Goal: Transaction & Acquisition: Purchase product/service

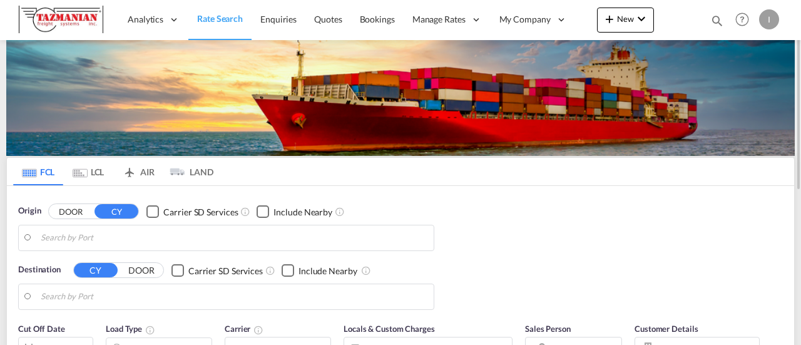
type input "[GEOGRAPHIC_DATA], [GEOGRAPHIC_DATA], USDAL"
type input "Ho Chi Minh City ([GEOGRAPHIC_DATA]), VNSGN"
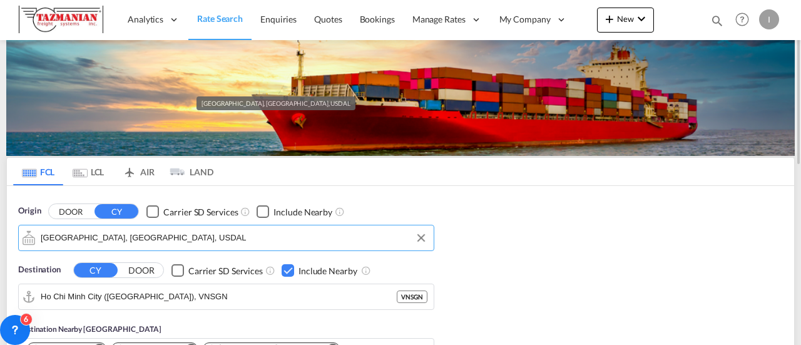
click at [309, 235] on input "[GEOGRAPHIC_DATA], [GEOGRAPHIC_DATA], USDAL" at bounding box center [234, 237] width 387 height 19
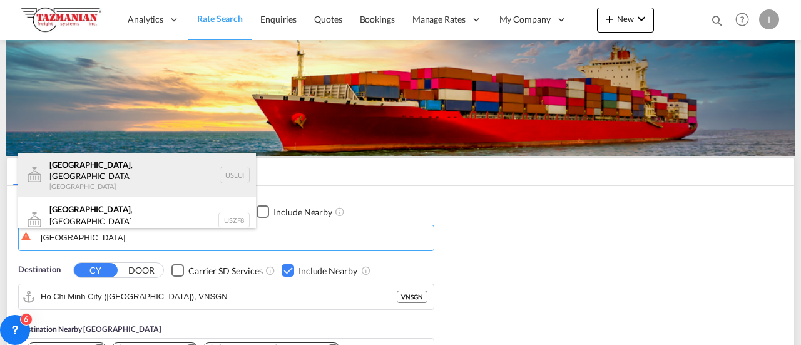
click at [131, 175] on div "[GEOGRAPHIC_DATA] , [GEOGRAPHIC_DATA] [GEOGRAPHIC_DATA] USLUI" at bounding box center [137, 175] width 238 height 45
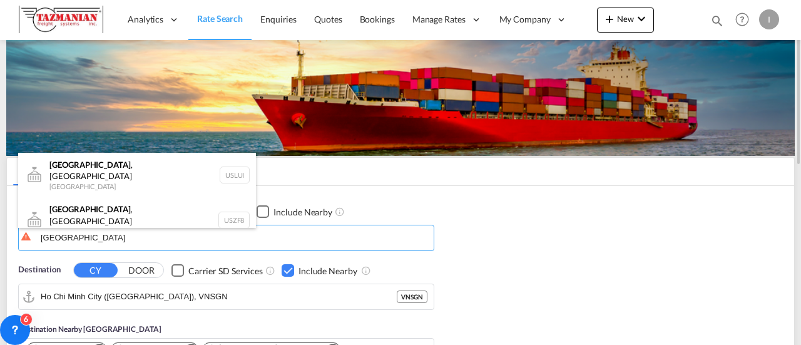
type input "[GEOGRAPHIC_DATA], [GEOGRAPHIC_DATA], USLUI"
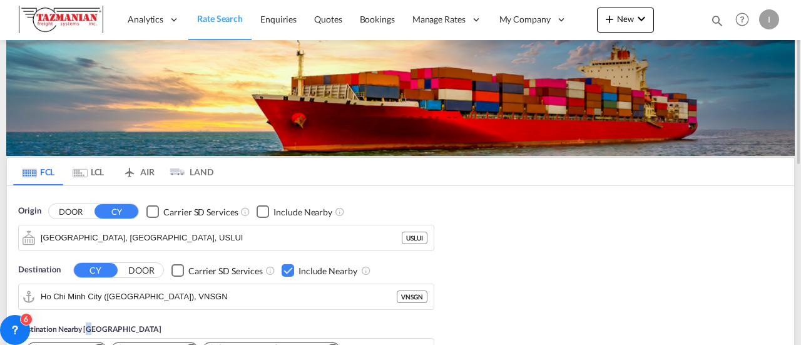
drag, startPoint x: 86, startPoint y: 320, endPoint x: 85, endPoint y: 312, distance: 8.8
click at [86, 320] on div "Destination Nearby [GEOGRAPHIC_DATA] Cat Lai, VNCLI Cai Mep, VNTOT [PERSON_NAME…" at bounding box center [226, 351] width 416 height 82
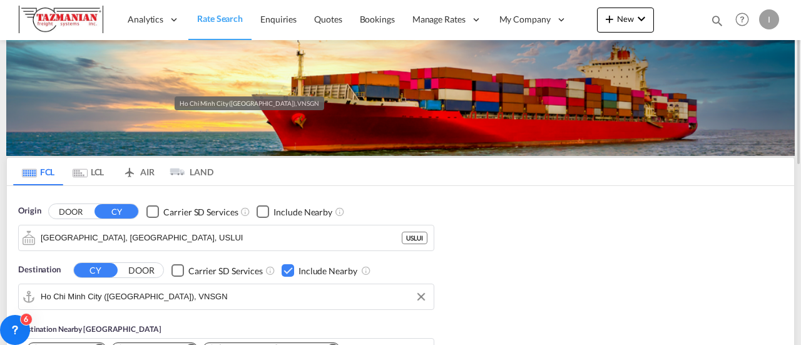
click at [86, 297] on input "Ho Chi Minh City ([GEOGRAPHIC_DATA]), VNSGN" at bounding box center [234, 296] width 387 height 19
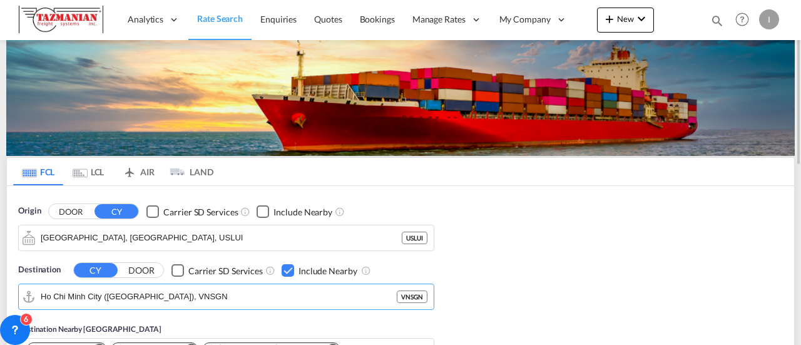
click at [96, 320] on div "Destination Nearby [GEOGRAPHIC_DATA] Cat Lai, VNCLI Cai Mep, VNTOT [PERSON_NAME…" at bounding box center [226, 351] width 416 height 82
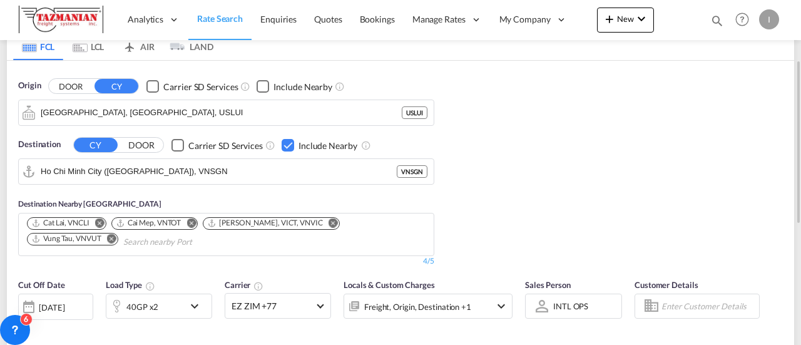
scroll to position [188, 0]
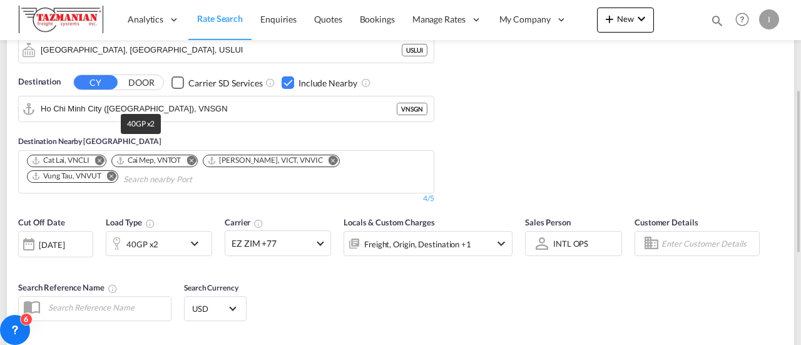
click at [129, 243] on div "40GP x2" at bounding box center [142, 244] width 32 height 18
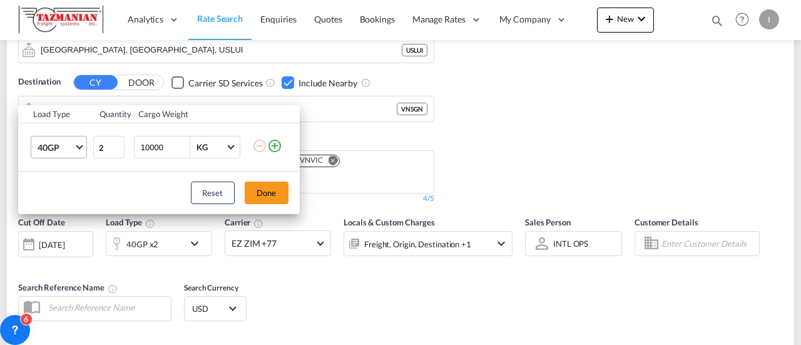
click at [61, 148] on span "40GP" at bounding box center [56, 147] width 36 height 13
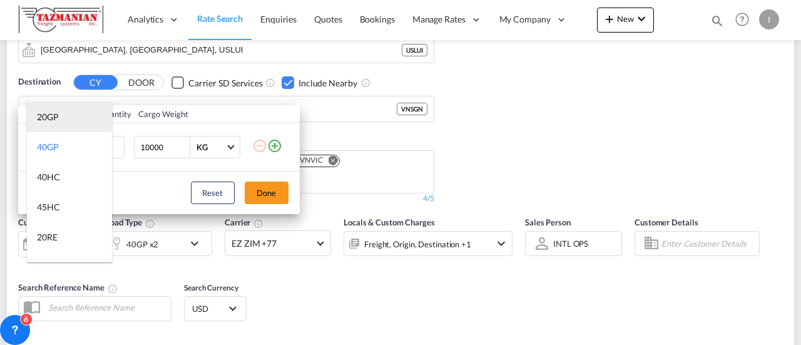
drag, startPoint x: 64, startPoint y: 116, endPoint x: 70, endPoint y: 119, distance: 7.0
click at [63, 116] on md-option "20GP" at bounding box center [69, 117] width 85 height 30
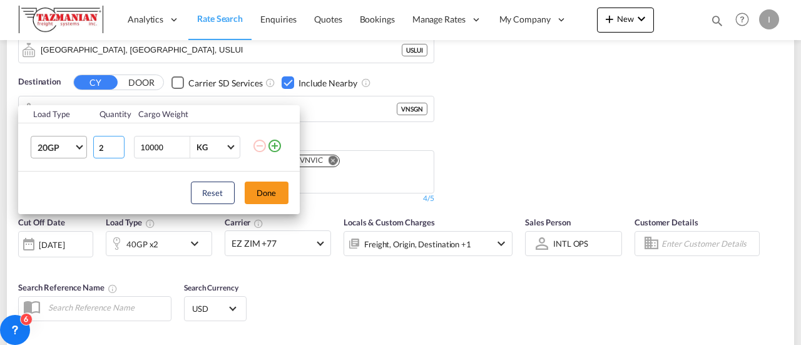
drag, startPoint x: 111, startPoint y: 148, endPoint x: 55, endPoint y: 148, distance: 56.3
click at [55, 148] on tr "20GP 2 10000 KG KG" at bounding box center [159, 147] width 282 height 48
type input "1"
drag, startPoint x: 285, startPoint y: 190, endPoint x: 274, endPoint y: 190, distance: 11.3
click at [285, 190] on button "Done" at bounding box center [267, 192] width 44 height 23
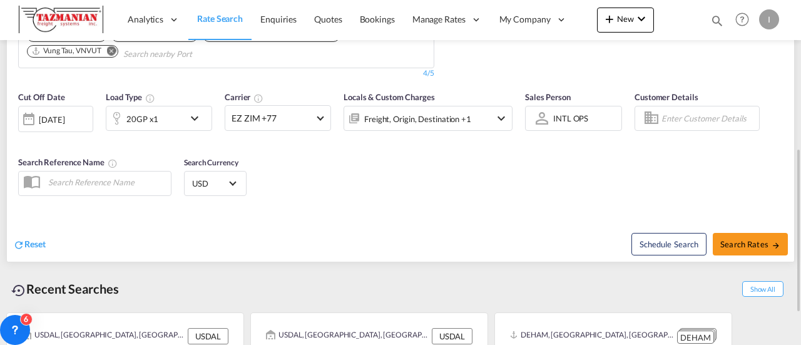
scroll to position [250, 0]
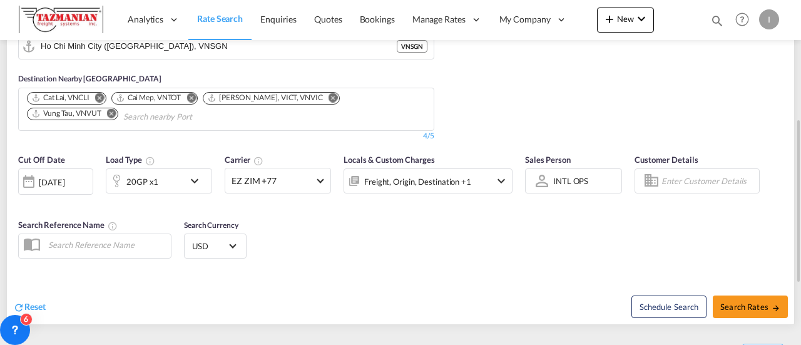
click at [741, 241] on div "Cut Off Date [DATE] [DATE] Load Type 20GP x1 Carrier EZ ZIM +77 Online Rates 4 …" at bounding box center [400, 208] width 787 height 122
drag, startPoint x: 743, startPoint y: 276, endPoint x: 733, endPoint y: 312, distance: 37.8
click at [741, 290] on div "Reset Schedule Search Search Rates" at bounding box center [400, 297] width 787 height 54
click at [733, 312] on button "Search Rates" at bounding box center [750, 306] width 75 height 23
type input "USLUI to VNSGN / [DATE]"
